Goal: Obtain resource: Download file/media

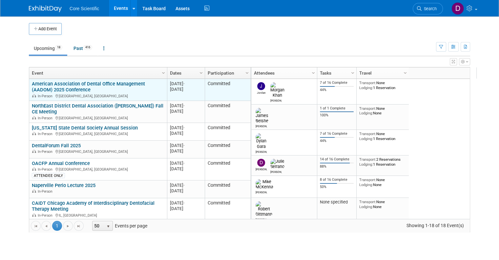
click at [55, 86] on link "American Association of Dental Office Management (AADOM) 2025 Conference" at bounding box center [88, 87] width 113 height 12
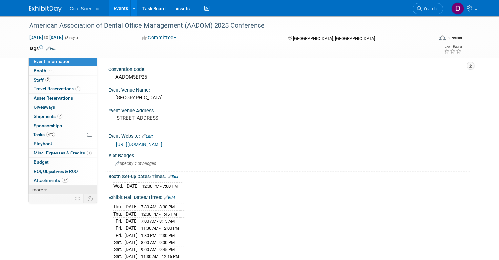
click at [44, 189] on icon at bounding box center [45, 189] width 3 height 5
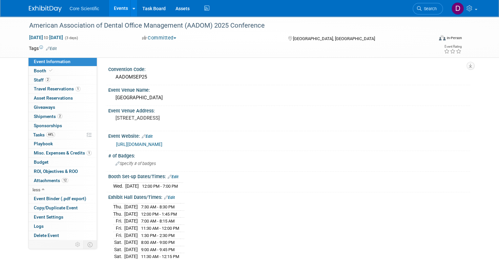
click at [115, 9] on link "Events" at bounding box center [121, 8] width 24 height 16
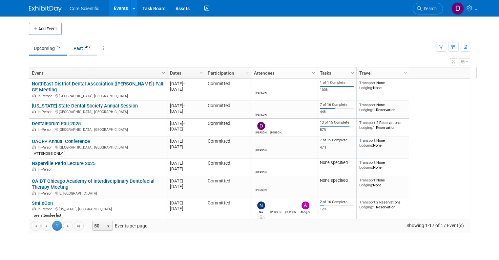
click at [76, 48] on link "Past 417" at bounding box center [83, 48] width 29 height 12
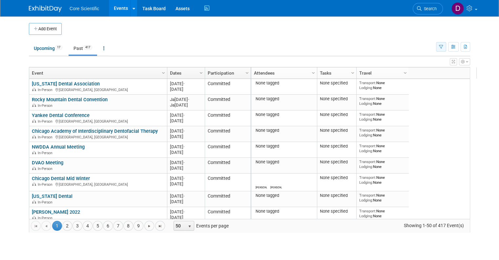
click at [444, 46] on icon "button" at bounding box center [441, 47] width 4 height 4
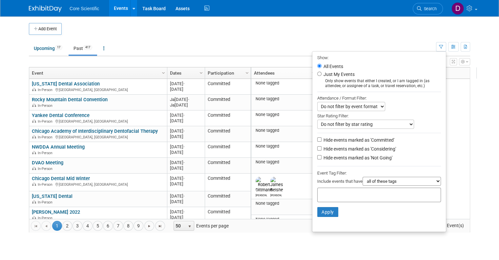
click at [345, 197] on div at bounding box center [379, 194] width 124 height 14
type input "N"
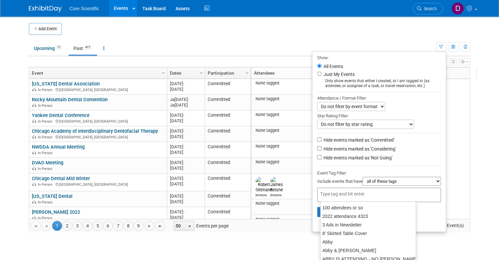
click at [294, 28] on td at bounding box center [255, 29] width 387 height 12
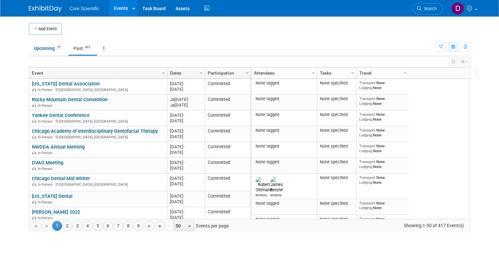
click at [456, 47] on icon "button" at bounding box center [453, 47] width 5 height 4
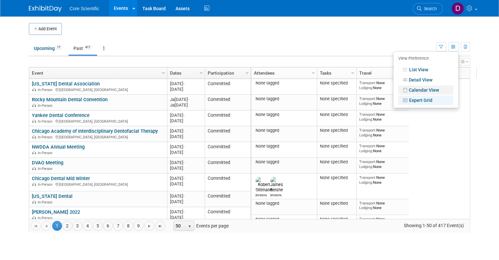
click at [425, 90] on link "Calendar View" at bounding box center [426, 89] width 55 height 9
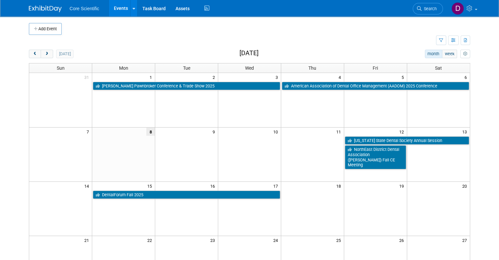
click at [259, 55] on h2 "[DATE]" at bounding box center [249, 53] width 19 height 7
click at [33, 53] on span "prev" at bounding box center [35, 54] width 5 height 4
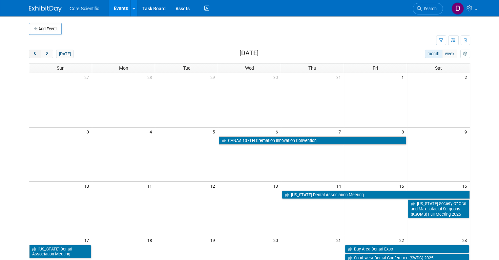
click at [33, 53] on span "prev" at bounding box center [35, 54] width 5 height 4
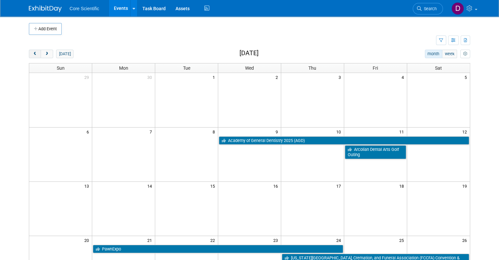
click at [33, 53] on span "prev" at bounding box center [35, 54] width 5 height 4
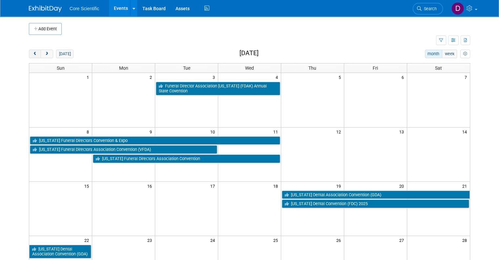
click at [33, 53] on span "prev" at bounding box center [35, 54] width 5 height 4
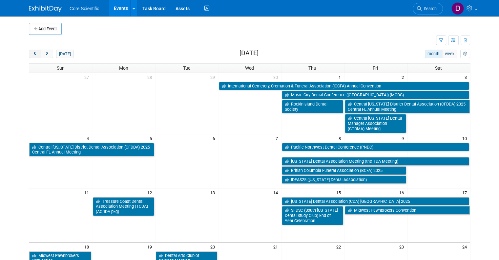
click at [33, 53] on span "prev" at bounding box center [35, 54] width 5 height 4
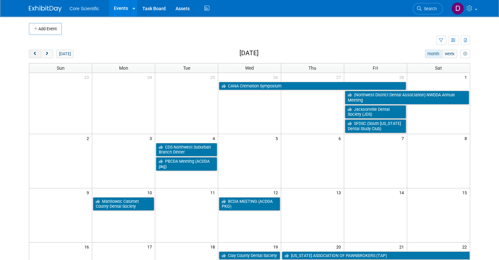
click at [33, 53] on span "prev" at bounding box center [35, 54] width 5 height 4
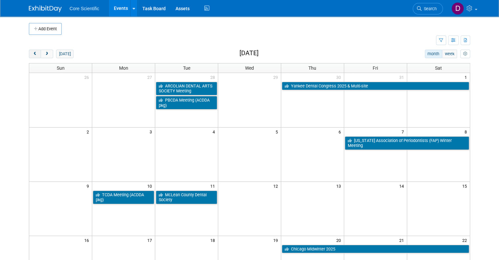
click at [33, 53] on span "prev" at bounding box center [35, 54] width 5 height 4
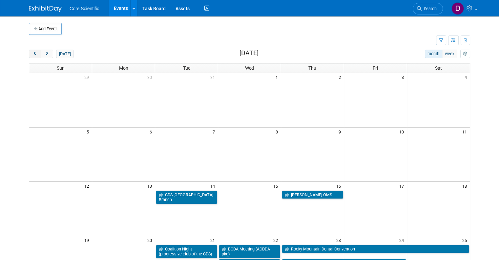
click at [33, 53] on span "prev" at bounding box center [35, 54] width 5 height 4
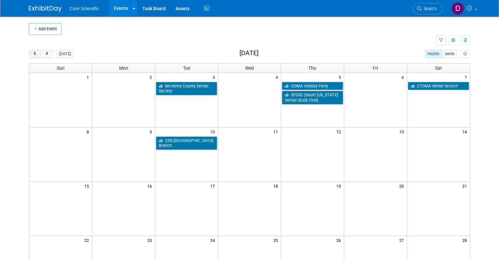
click at [33, 53] on span "prev" at bounding box center [35, 54] width 5 height 4
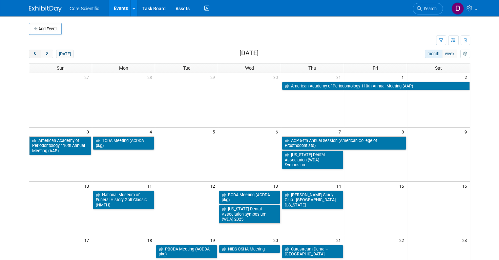
click at [33, 53] on span "prev" at bounding box center [35, 54] width 5 height 4
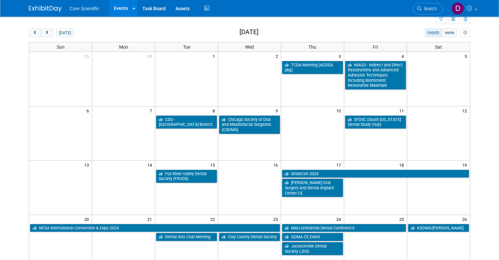
scroll to position [33, 0]
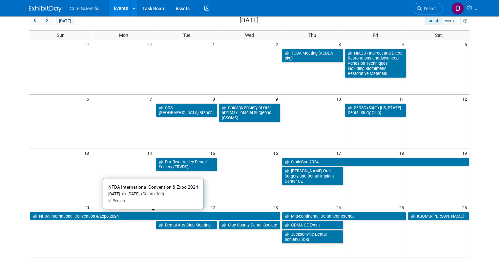
click at [113, 213] on link "NFDA International Convention & Expo 2024" at bounding box center [155, 216] width 251 height 9
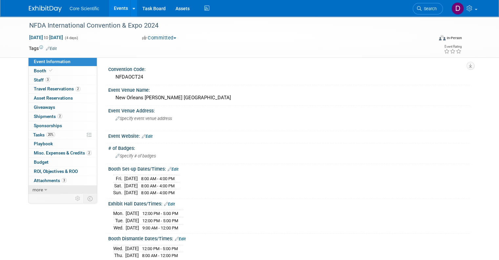
click at [33, 190] on span "more" at bounding box center [38, 189] width 11 height 5
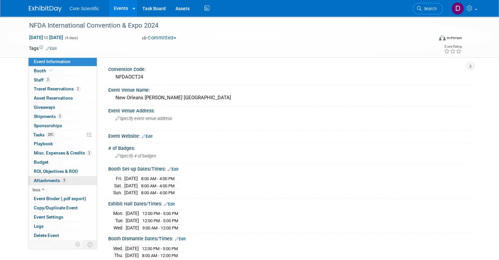
click at [45, 180] on span "Attachments 3" at bounding box center [50, 180] width 33 height 5
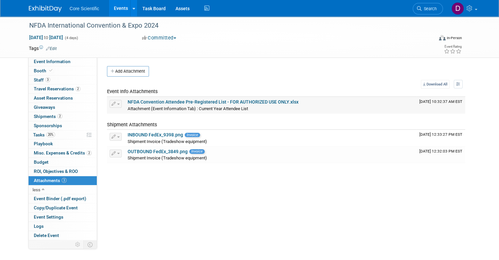
click at [207, 101] on link "NFDA Convention Attendee Pre-Registered List - FOR AUTHORIZED USE ONLY.xlsx" at bounding box center [213, 101] width 171 height 5
